Goal: Find specific page/section: Find specific page/section

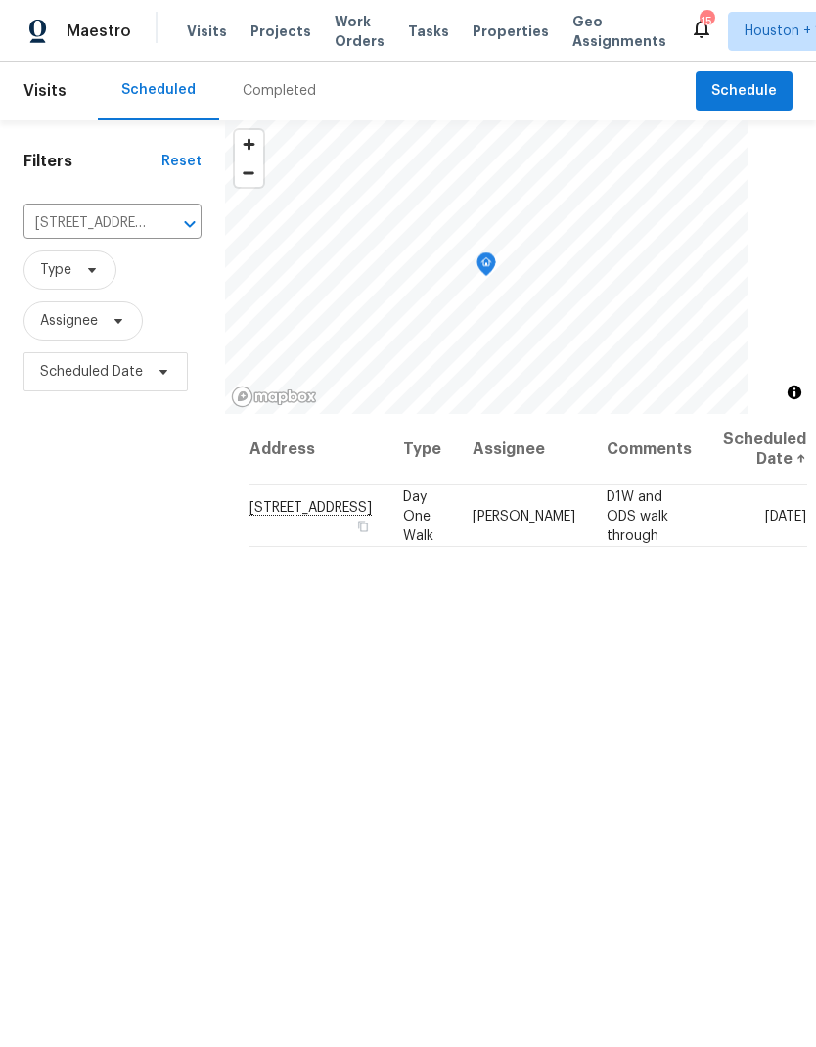
click at [46, 230] on input "[STREET_ADDRESS]" at bounding box center [84, 223] width 123 height 30
type input "5"
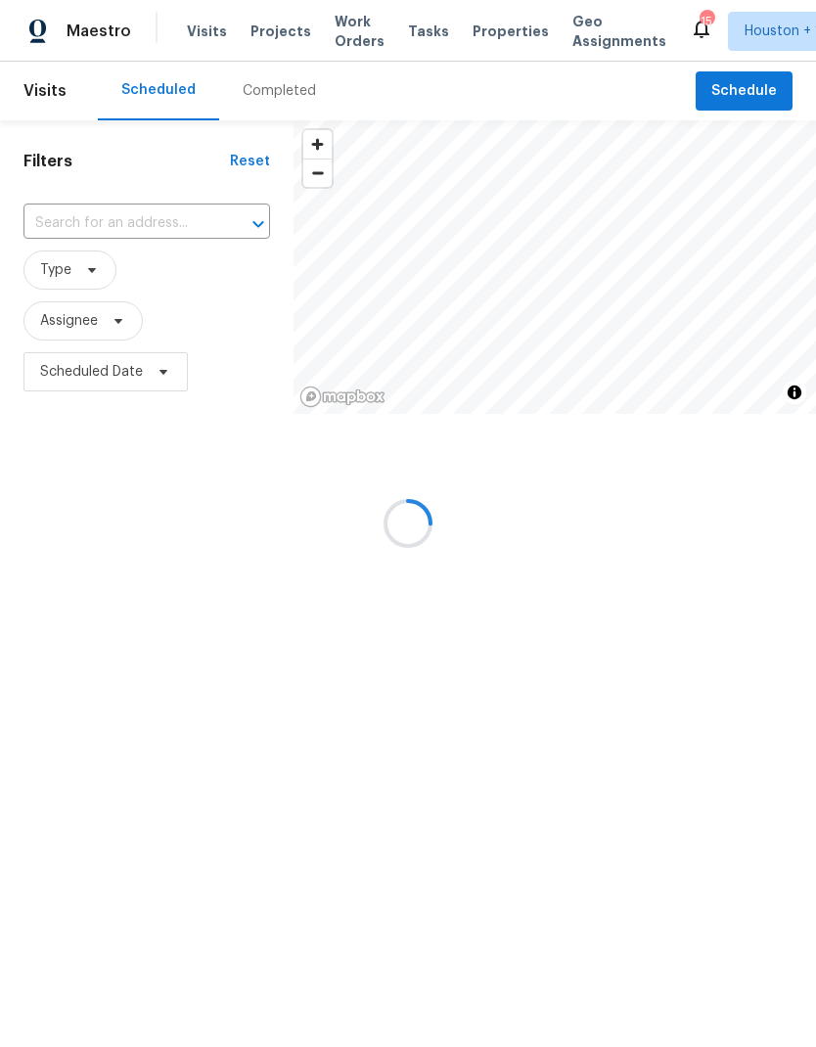
click at [788, 799] on div at bounding box center [408, 523] width 816 height 1047
click at [787, 799] on div at bounding box center [408, 523] width 816 height 1047
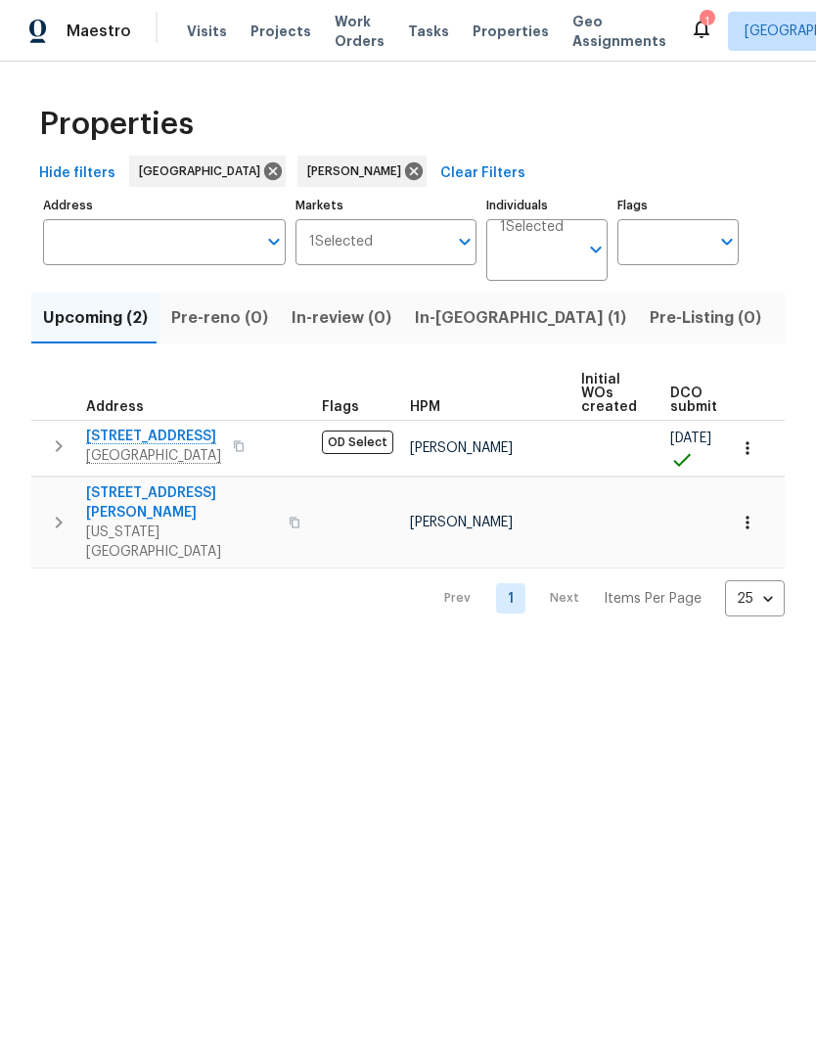
click at [747, 451] on icon "button" at bounding box center [748, 448] width 20 height 20
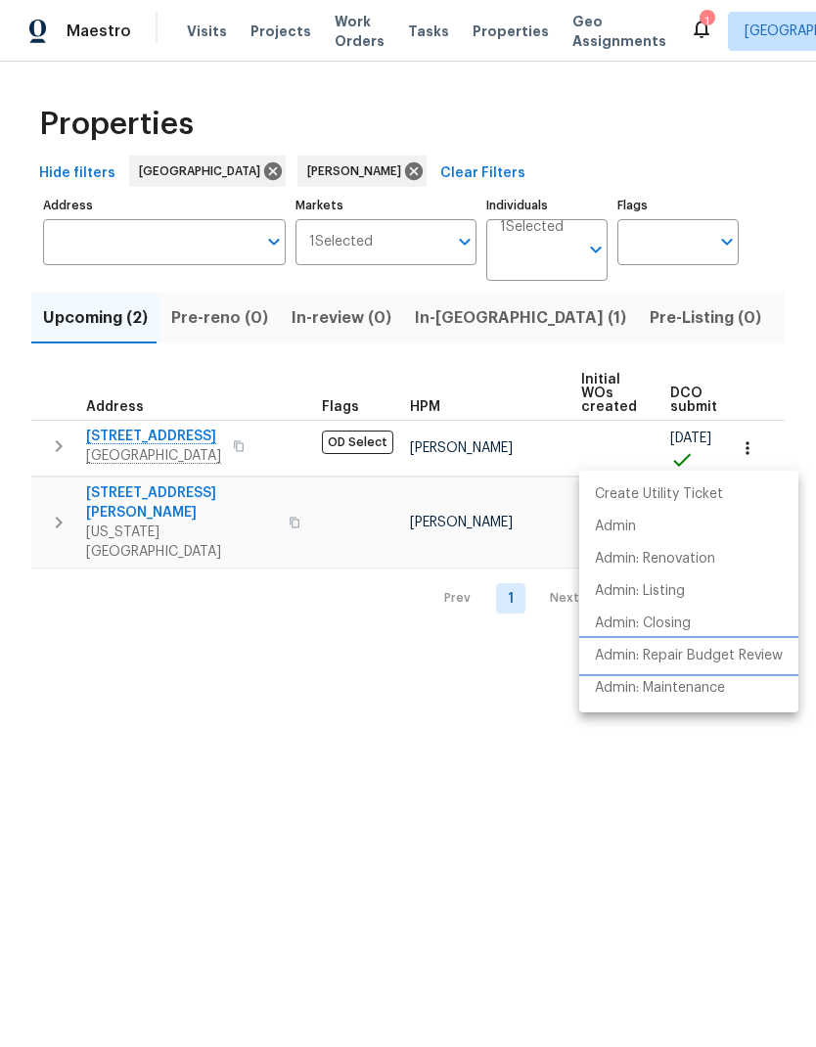
click at [728, 658] on p "Admin: Repair Budget Review" at bounding box center [689, 656] width 188 height 21
